Goal: Task Accomplishment & Management: Use online tool/utility

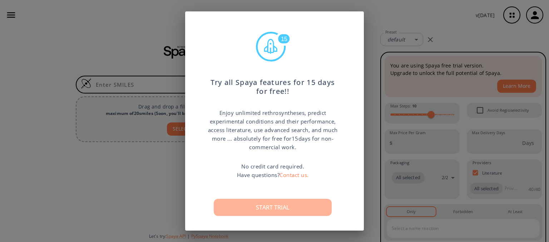
click at [290, 206] on button "Start trial" at bounding box center [273, 207] width 118 height 17
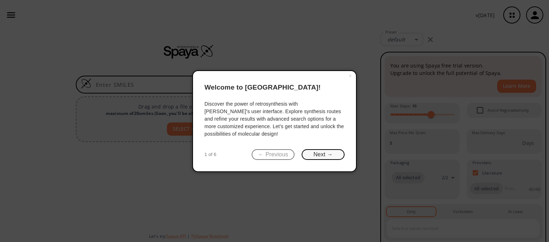
click at [312, 153] on button "Next →" at bounding box center [323, 154] width 43 height 11
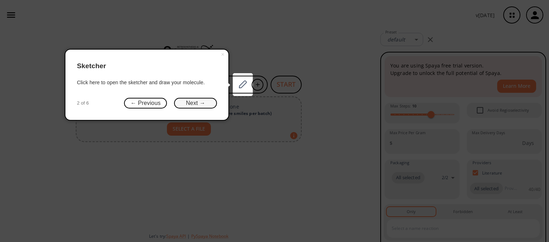
click at [191, 108] on button "Next →" at bounding box center [195, 103] width 43 height 11
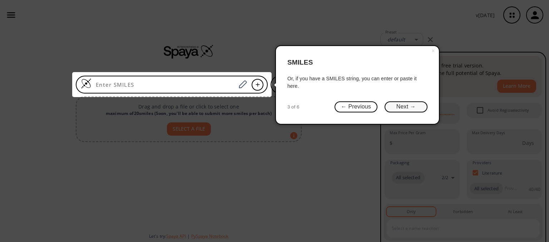
click at [398, 103] on button "Next →" at bounding box center [406, 107] width 43 height 11
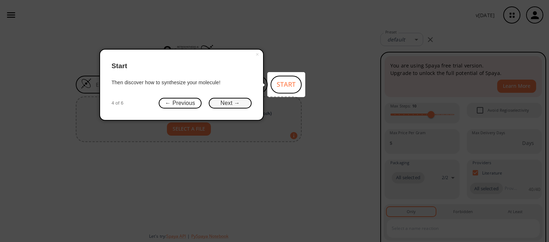
click at [222, 101] on button "Next →" at bounding box center [230, 103] width 43 height 11
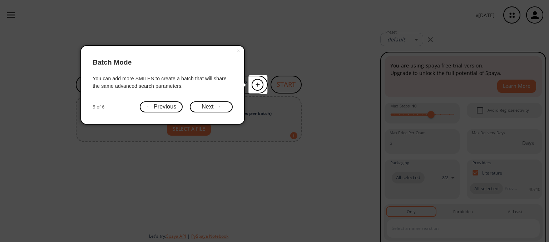
click at [210, 112] on div "× Batch Mode You can add more SMILES to create a batch that will share the same…" at bounding box center [162, 84] width 164 height 79
click at [218, 108] on button "Next →" at bounding box center [211, 107] width 43 height 11
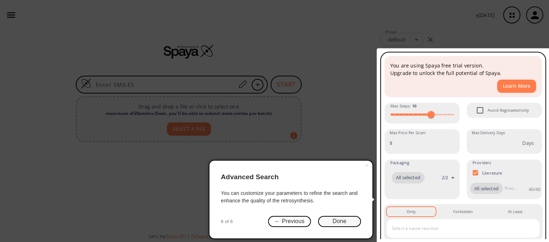
click at [342, 222] on button "Done" at bounding box center [339, 221] width 43 height 11
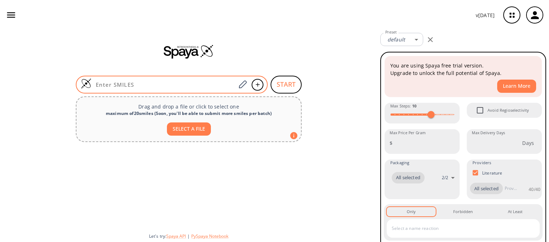
click at [183, 84] on input at bounding box center [164, 84] width 144 height 7
